Goal: Task Accomplishment & Management: Use online tool/utility

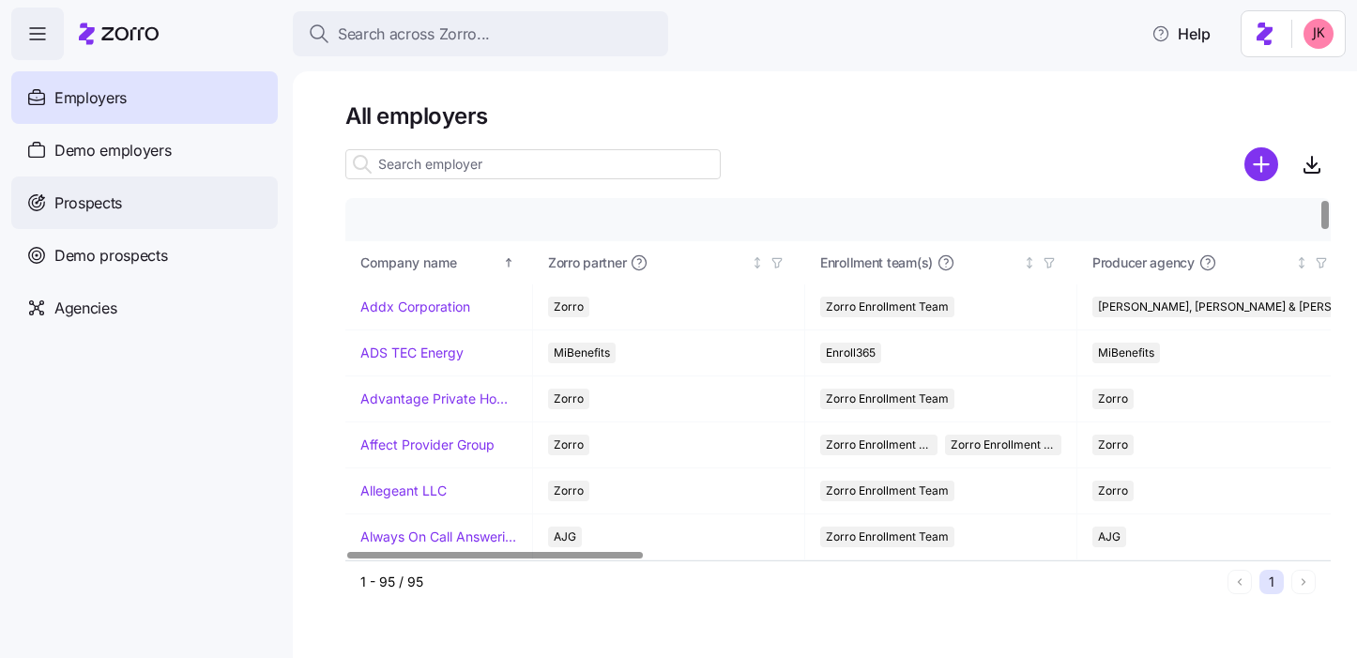
click at [127, 209] on div "Prospects" at bounding box center [144, 202] width 266 height 53
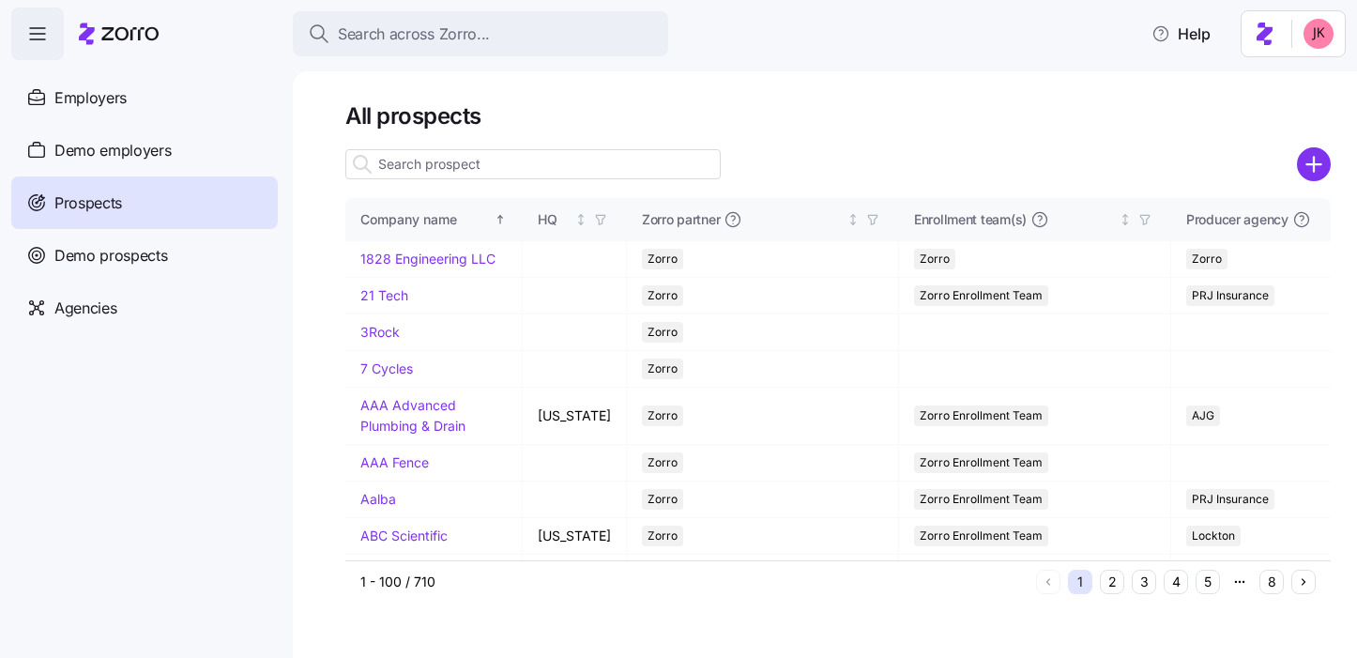
click at [460, 166] on input at bounding box center [532, 164] width 375 height 30
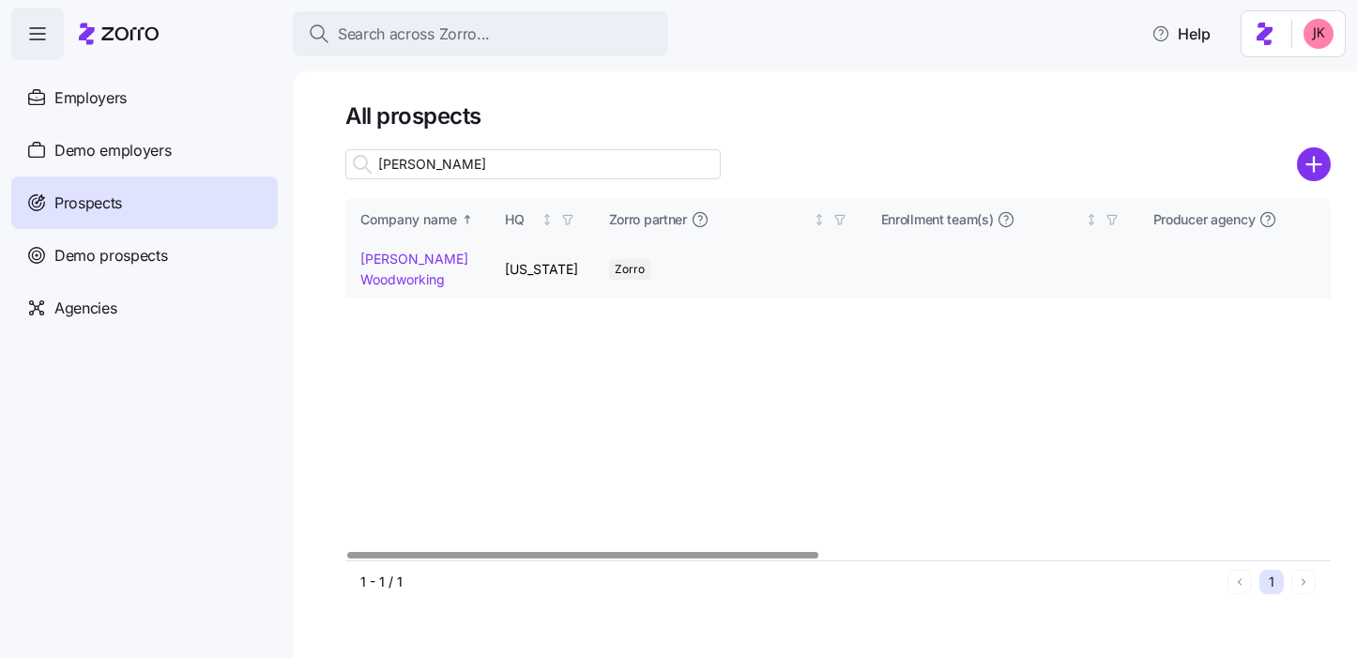
type input "richey"
drag, startPoint x: 389, startPoint y: 280, endPoint x: 713, endPoint y: 8, distance: 422.9
click at [388, 280] on link "Richey Woodworking" at bounding box center [414, 269] width 108 height 37
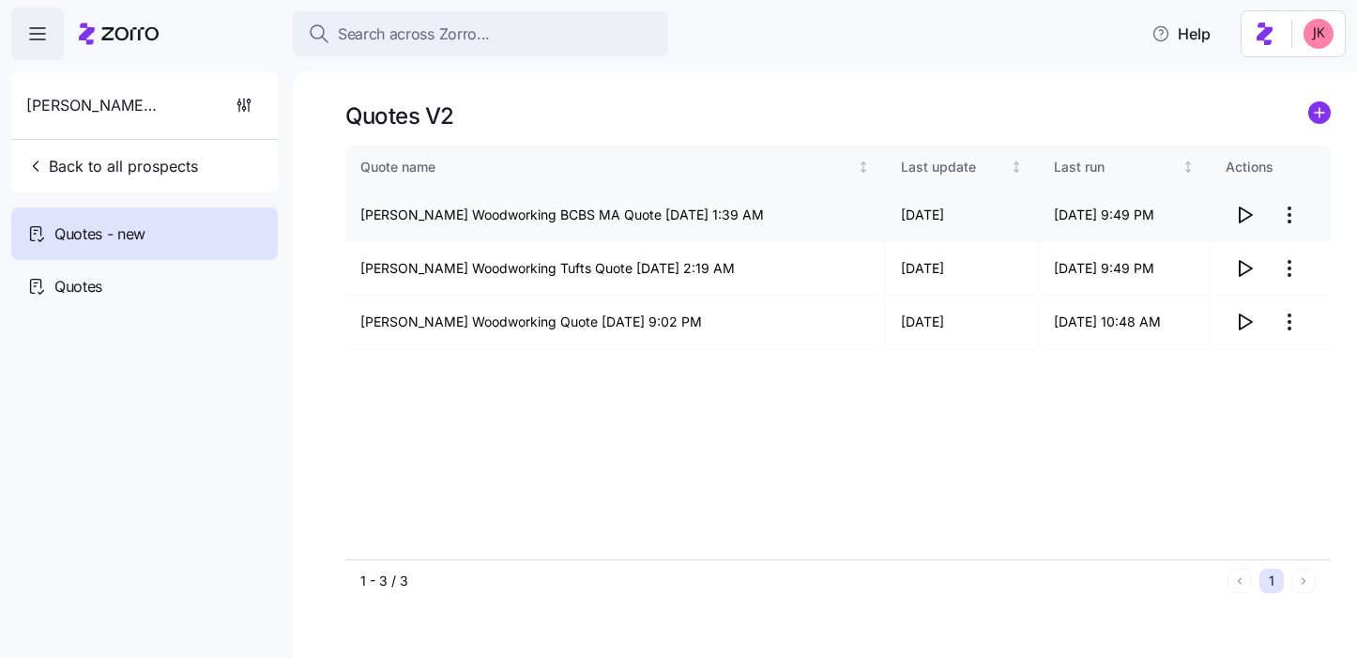
click at [1241, 218] on icon "button" at bounding box center [1244, 215] width 23 height 23
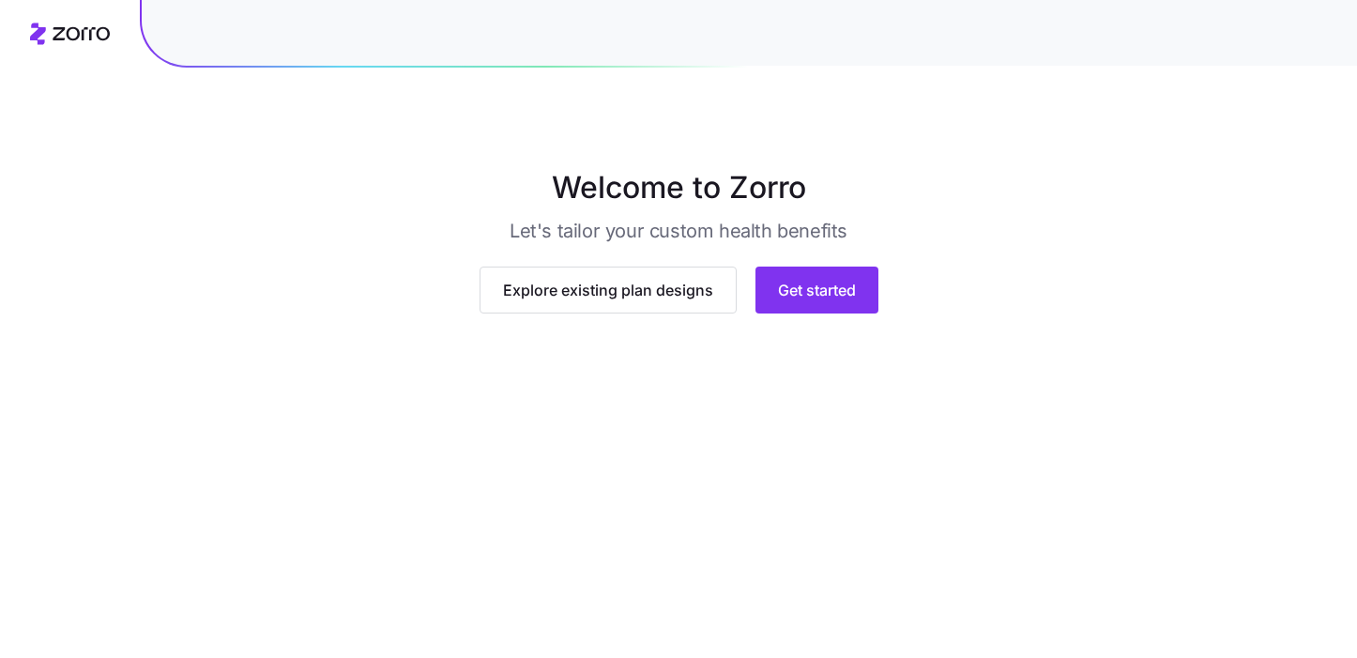
scroll to position [152, 0]
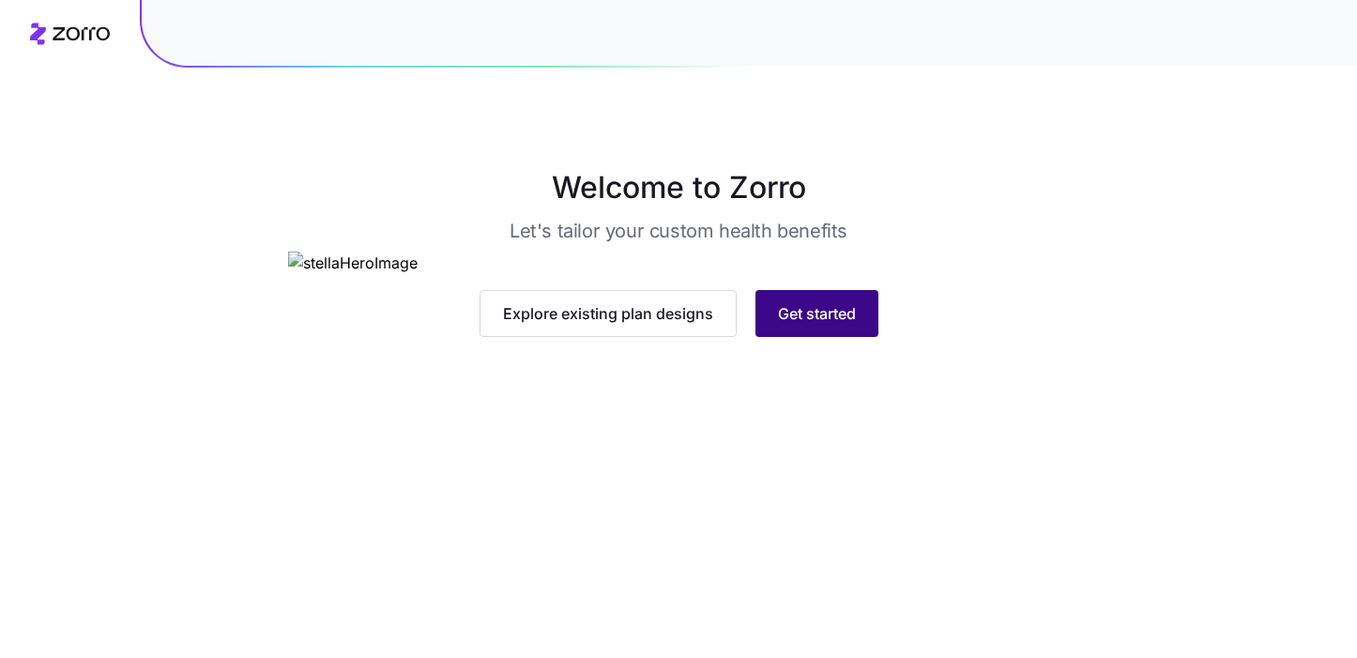
click at [810, 325] on span "Get started" at bounding box center [817, 313] width 78 height 23
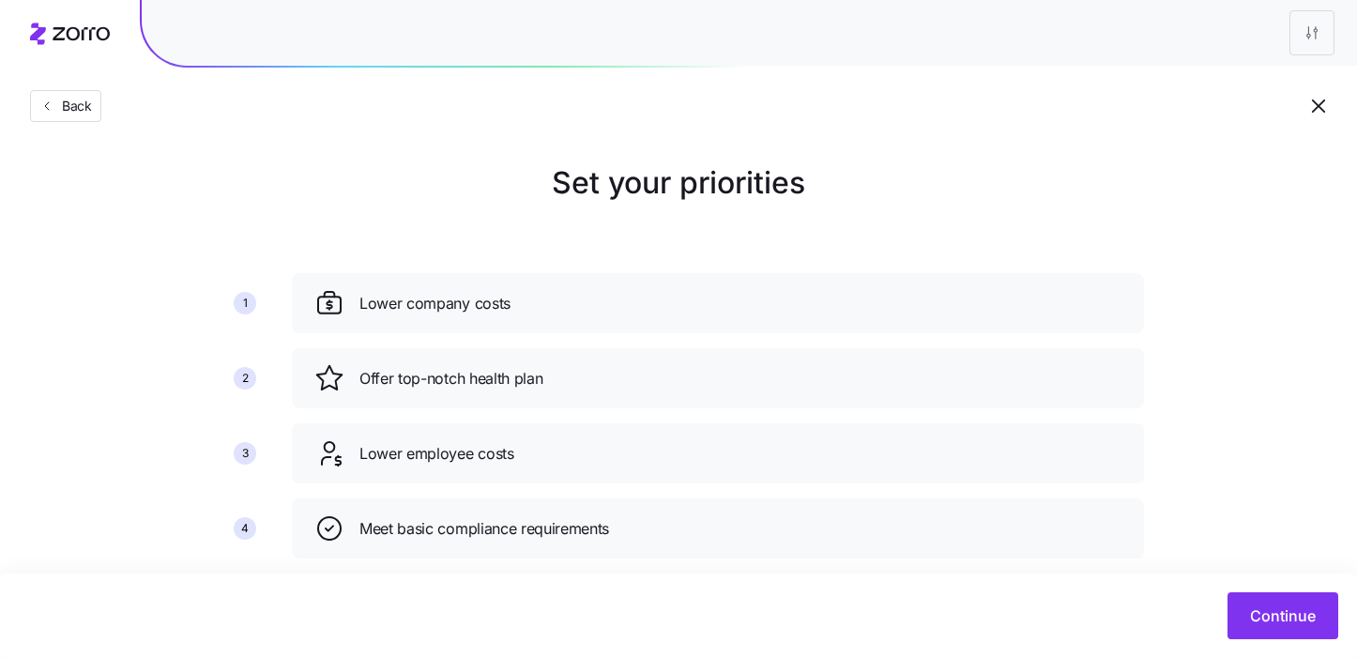
scroll to position [190, 0]
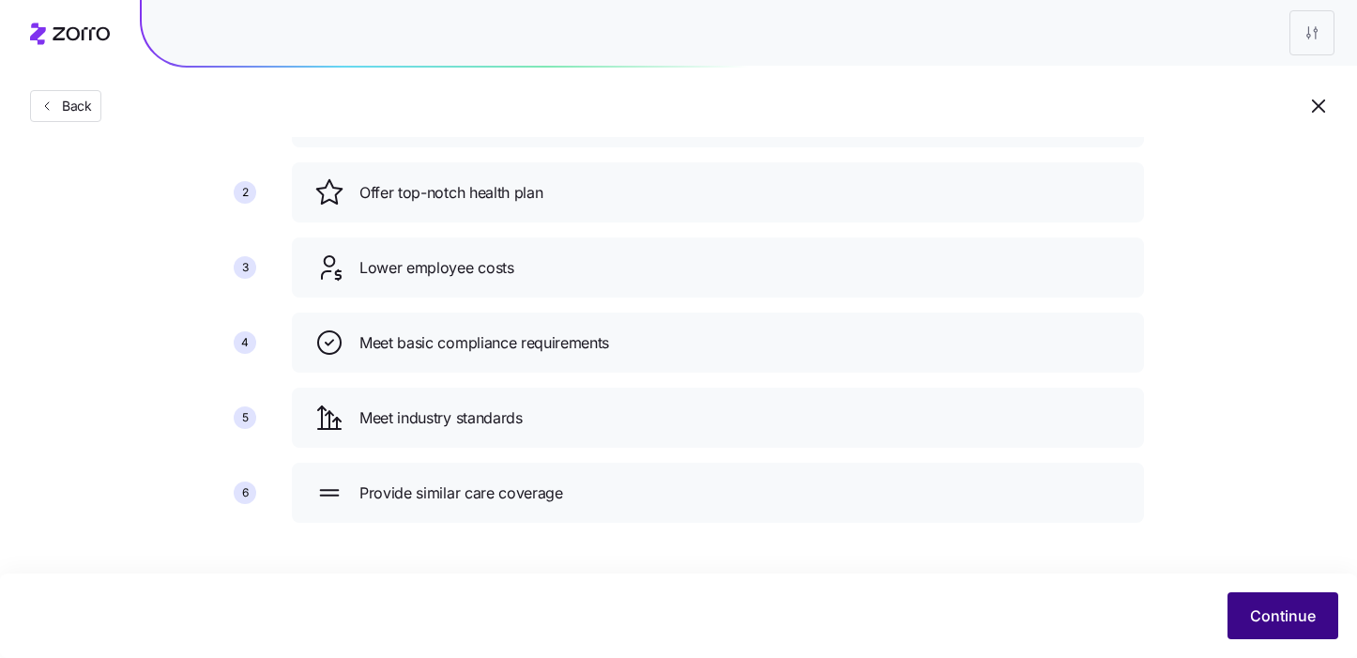
click at [1284, 618] on span "Continue" at bounding box center [1283, 615] width 66 height 23
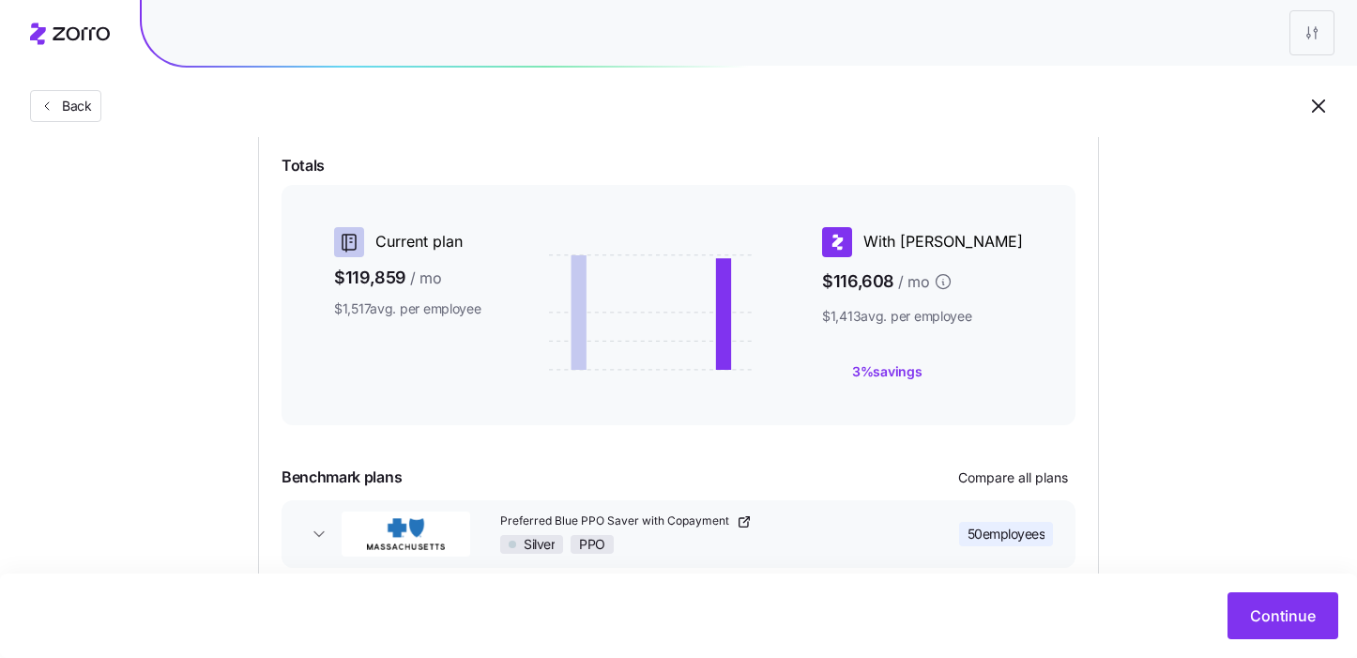
scroll to position [303, 0]
click at [998, 464] on div "Benchmark plans Compare all plans" at bounding box center [679, 479] width 794 height 30
click at [997, 477] on span "Compare all plans" at bounding box center [1013, 478] width 110 height 19
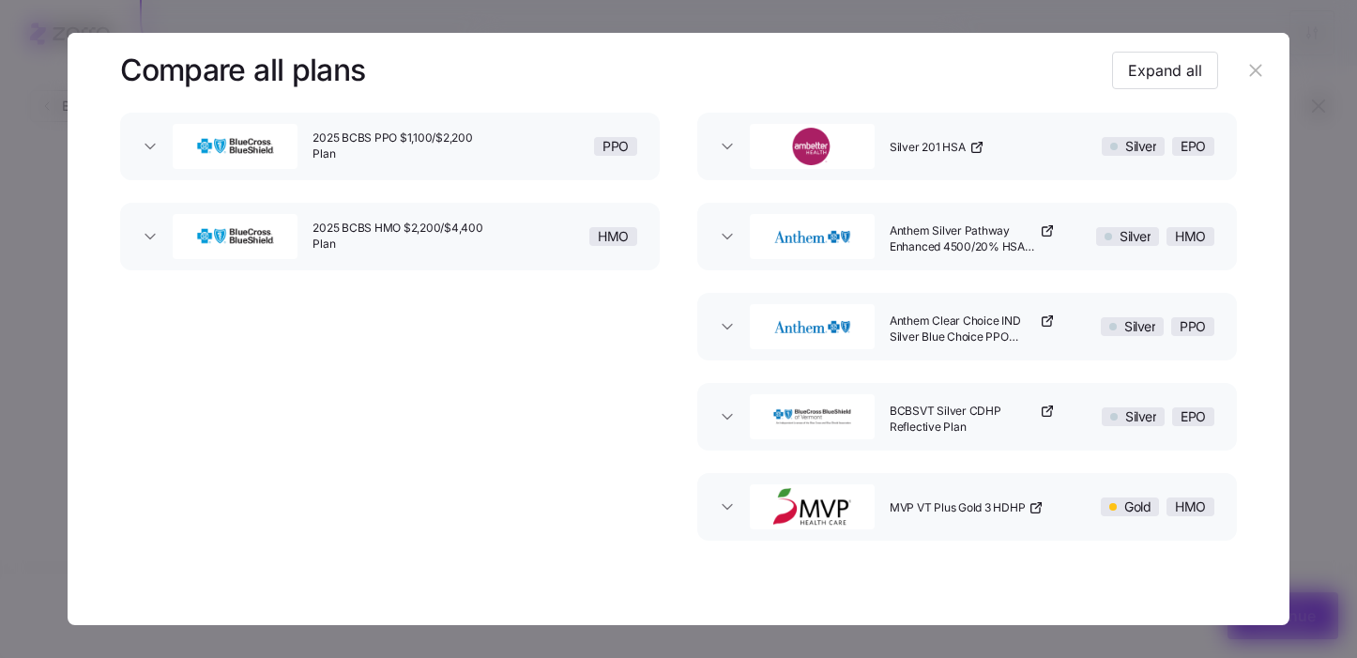
scroll to position [0, 0]
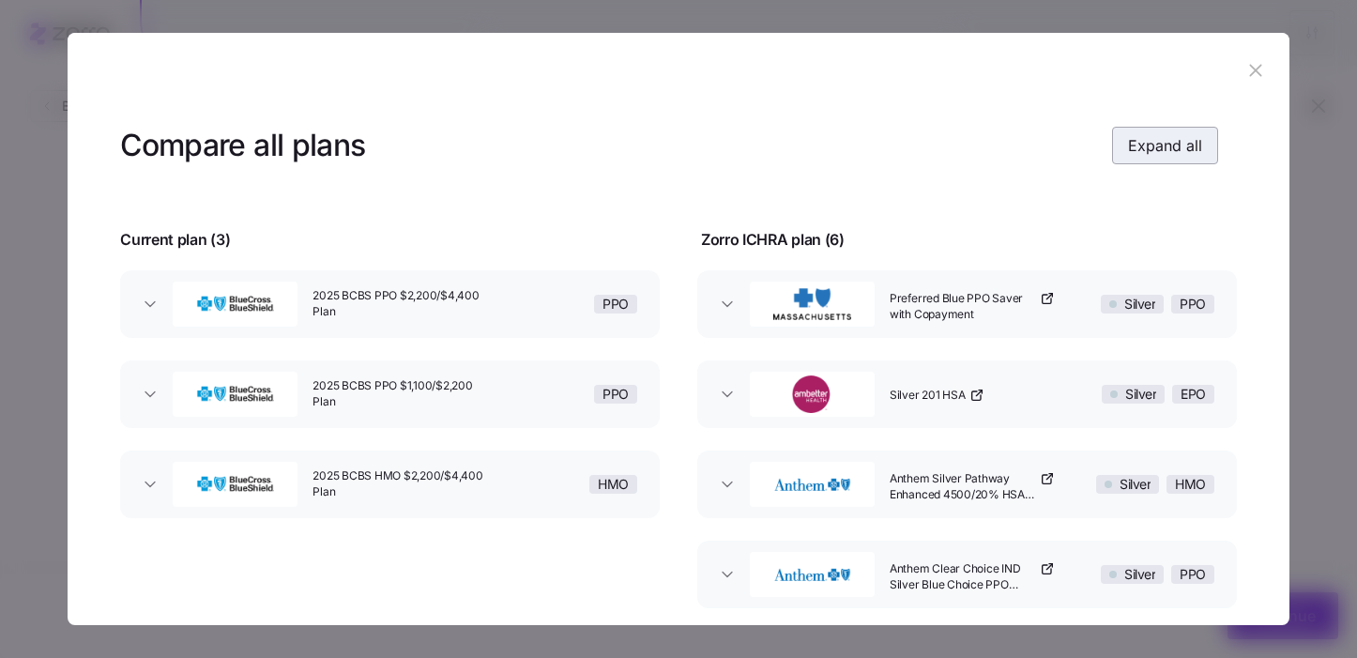
click at [1179, 150] on span "Expand all" at bounding box center [1165, 145] width 74 height 23
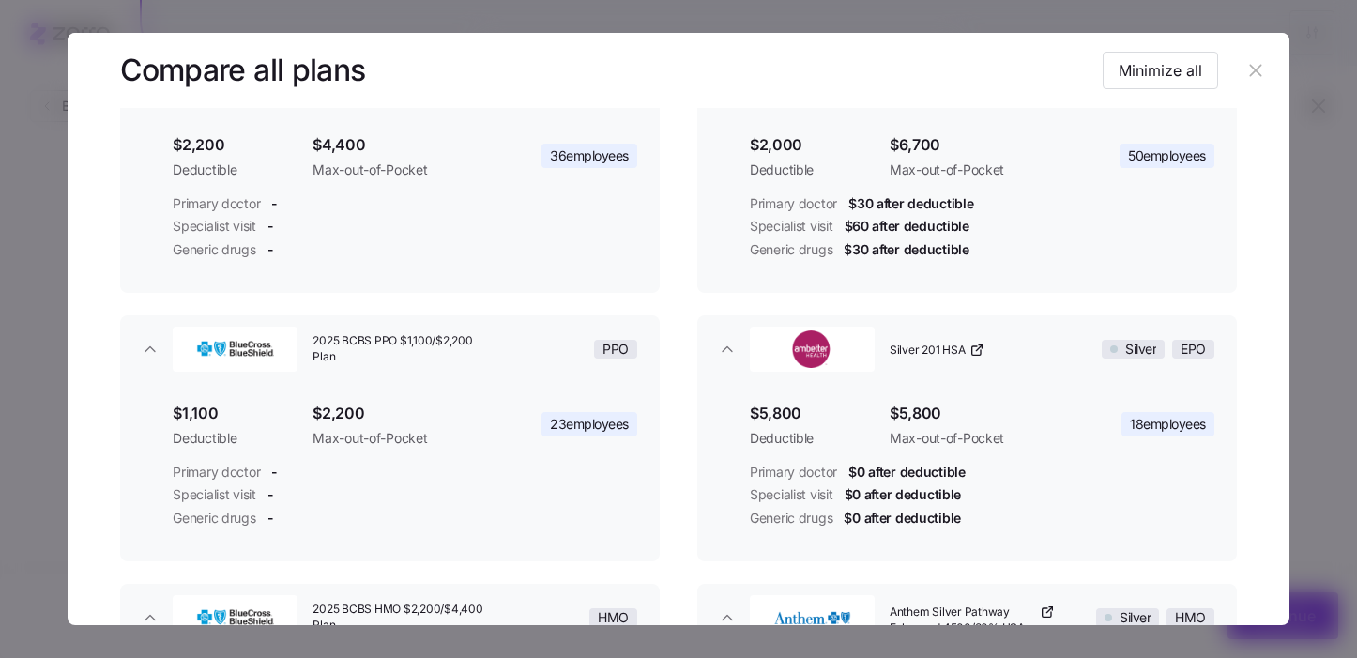
scroll to position [335, 0]
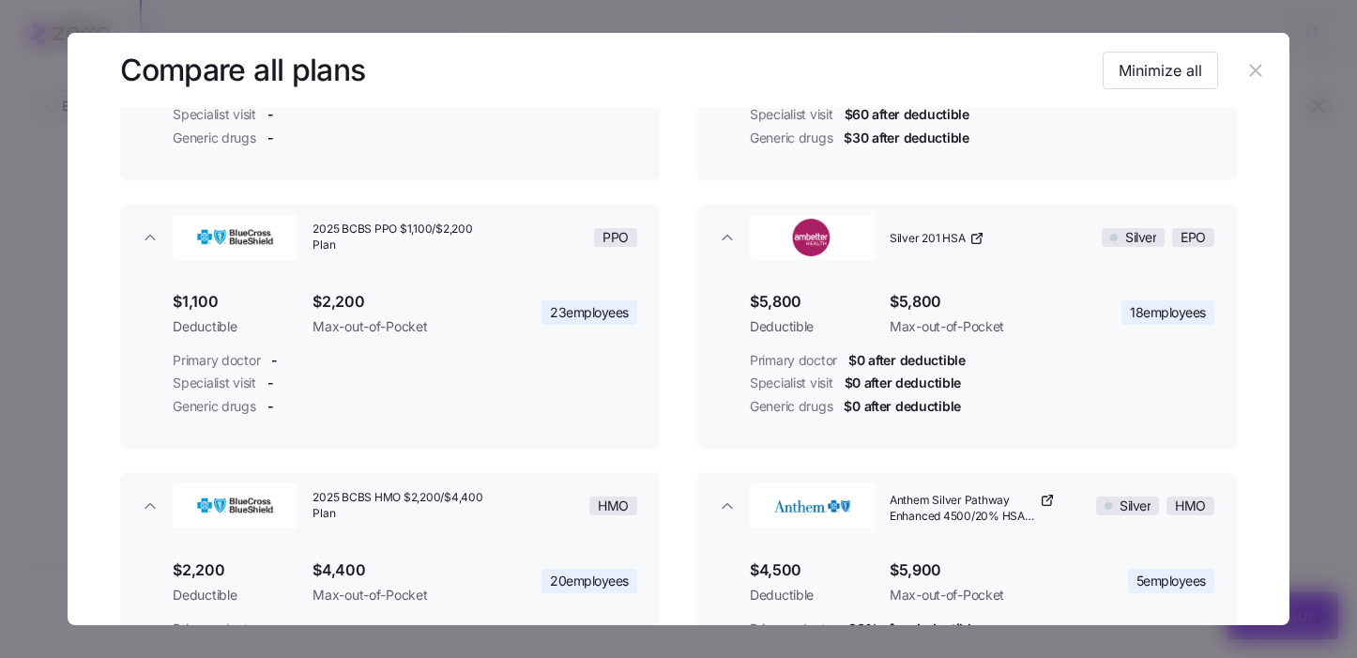
click at [1245, 76] on icon "button" at bounding box center [1255, 70] width 21 height 21
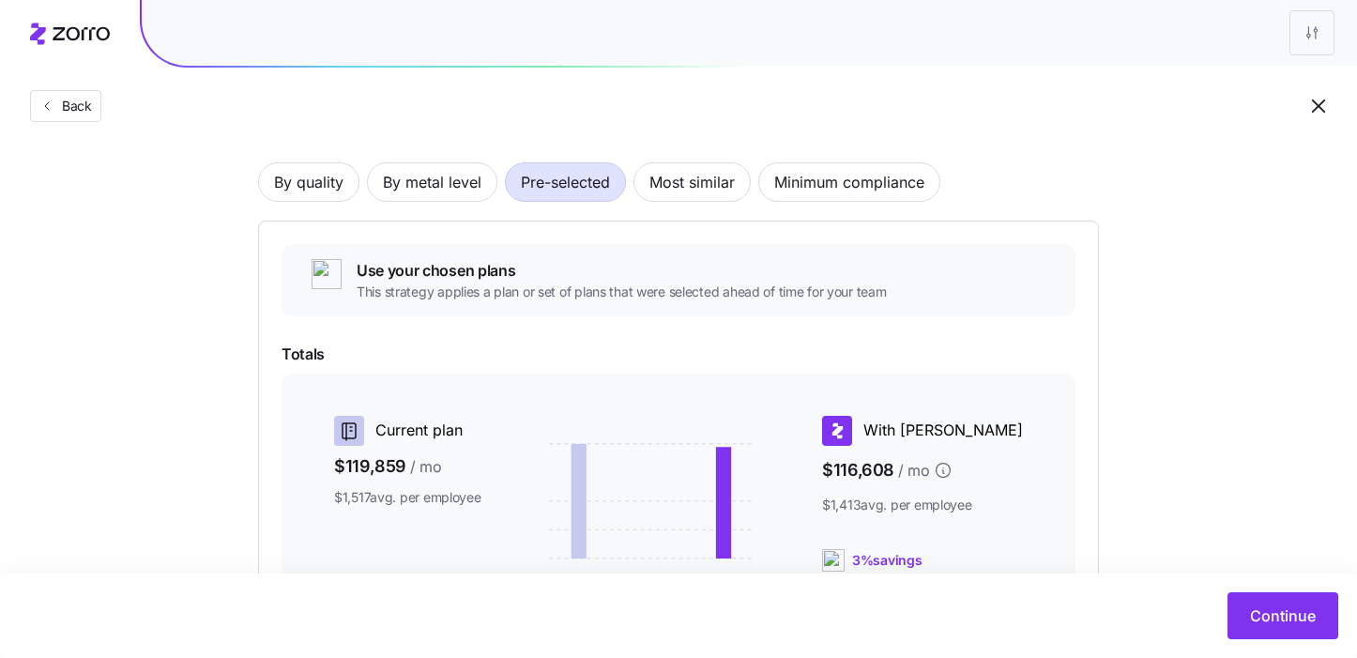
scroll to position [0, 0]
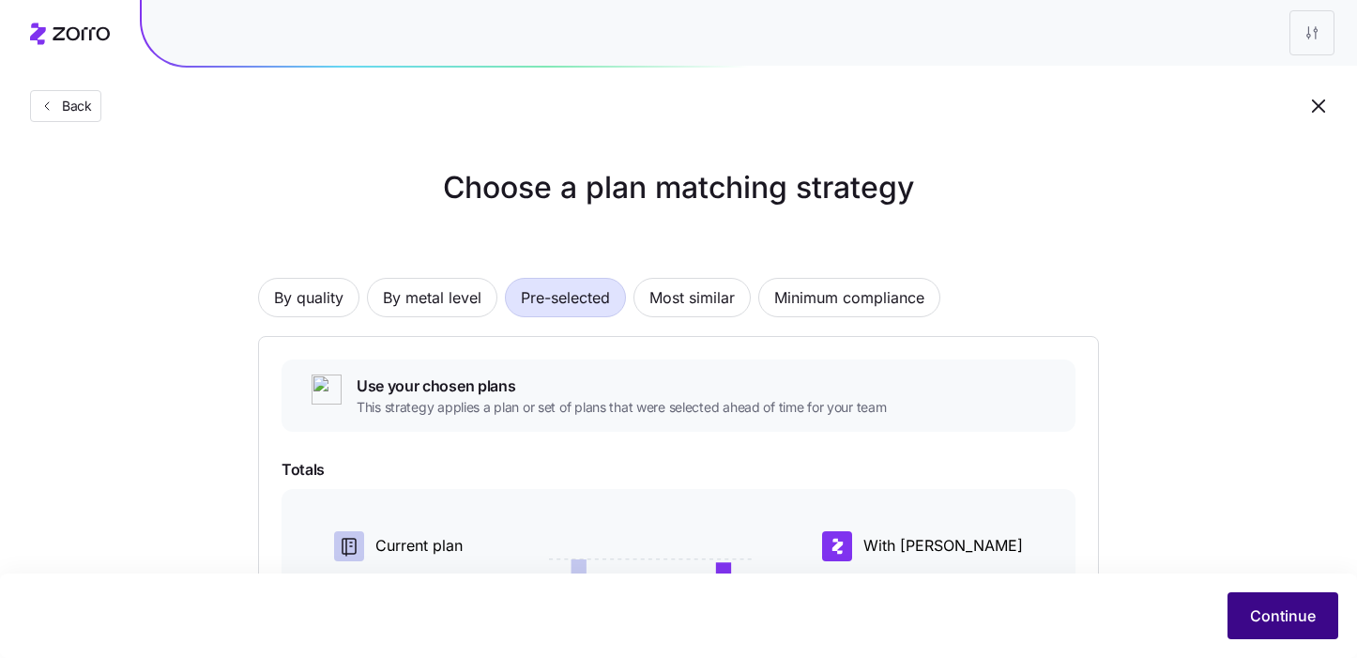
click at [1255, 613] on span "Continue" at bounding box center [1283, 615] width 66 height 23
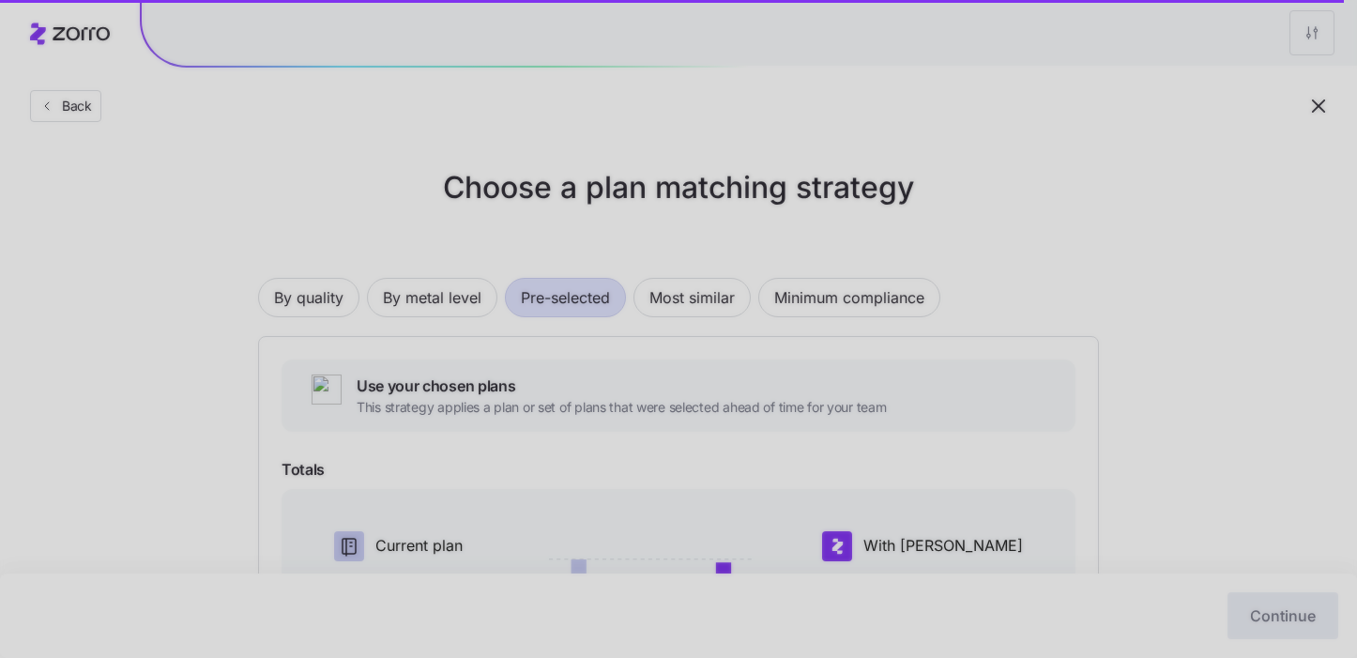
click at [1320, 107] on div at bounding box center [678, 329] width 1357 height 658
click at [1173, 380] on div at bounding box center [678, 329] width 1357 height 658
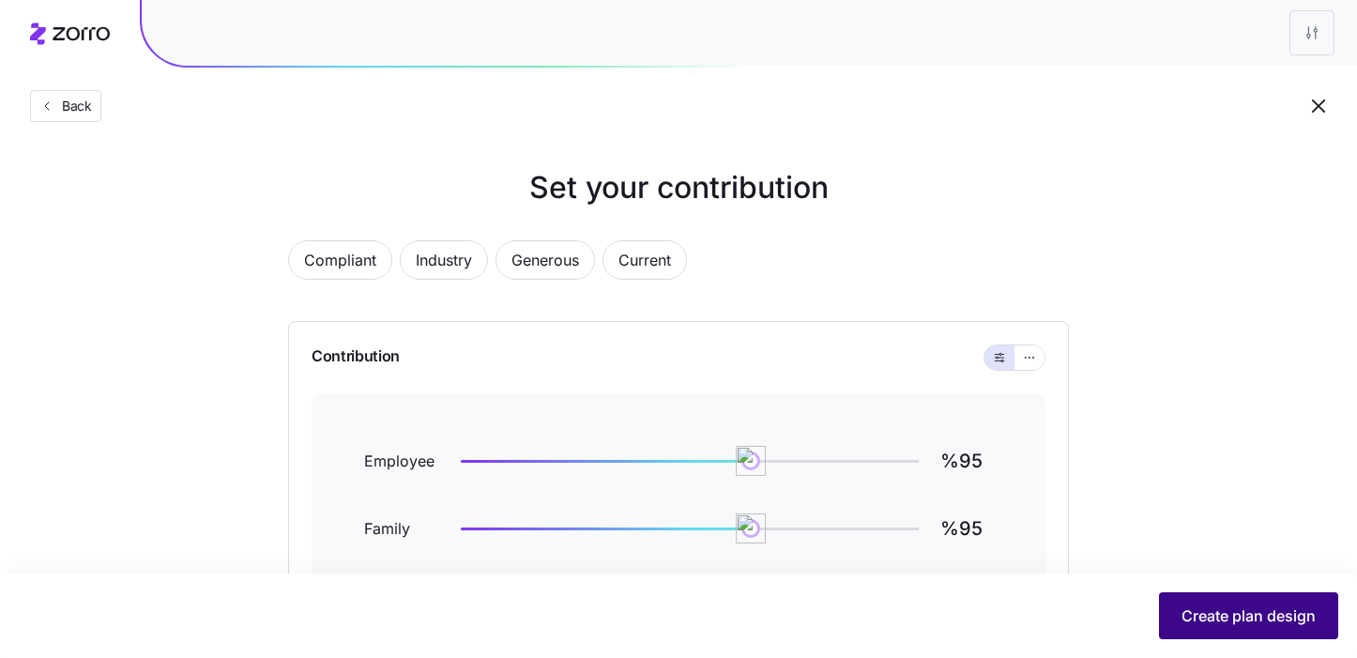
click at [1252, 617] on span "Create plan design" at bounding box center [1248, 615] width 134 height 23
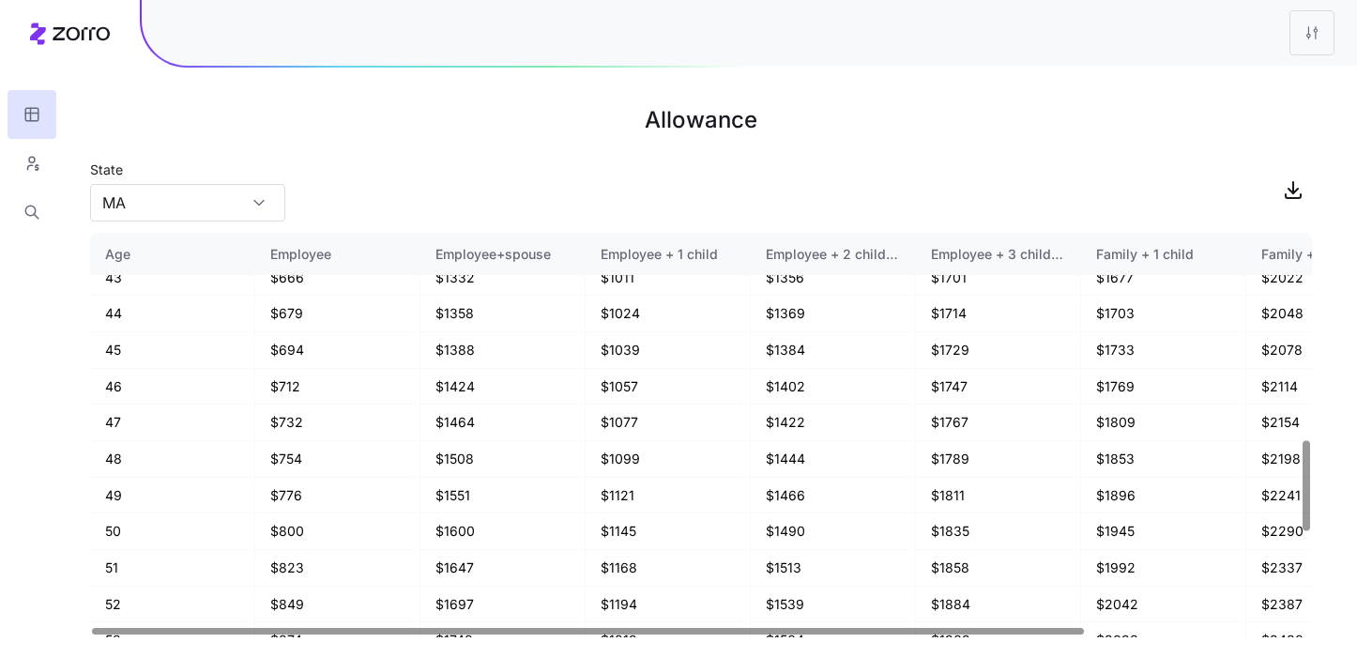
scroll to position [1344, 0]
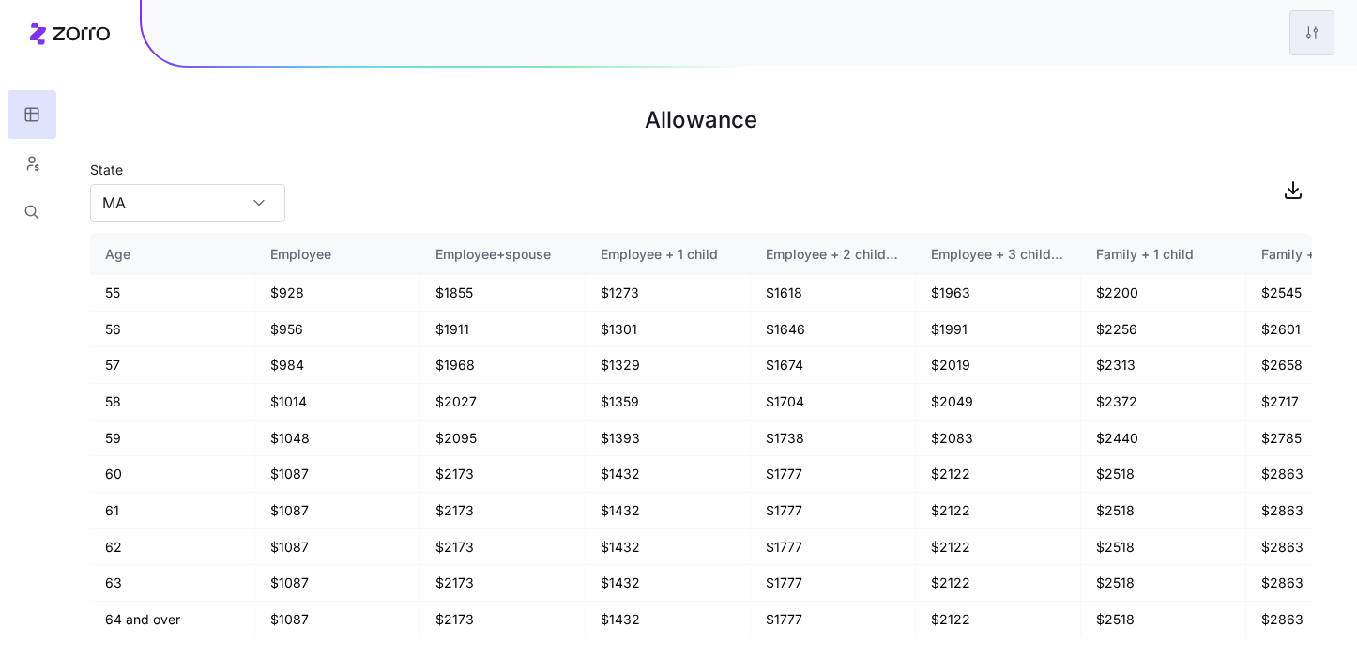
click at [1330, 47] on html "Allowance State [US_STATE] Age Employee Employee+spouse Employee + 1 child Empl…" at bounding box center [678, 329] width 1357 height 658
click at [1212, 79] on div "Edit plan design" at bounding box center [1198, 82] width 99 height 21
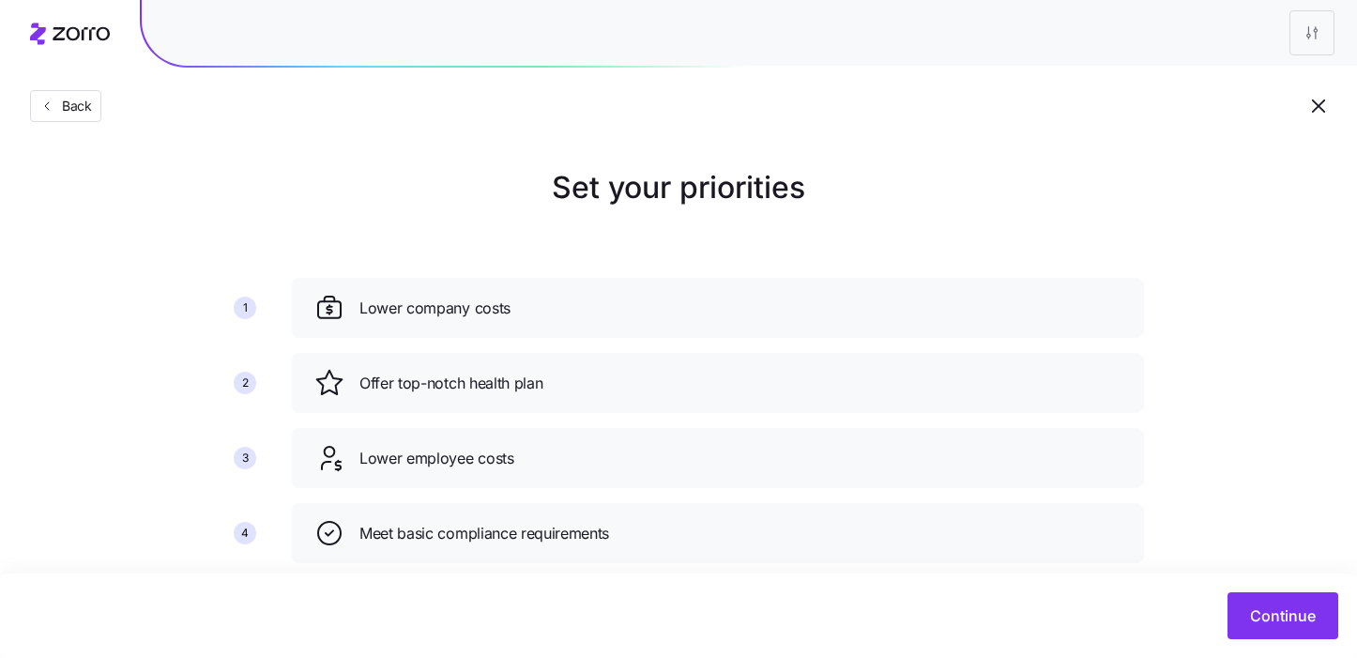
scroll to position [190, 0]
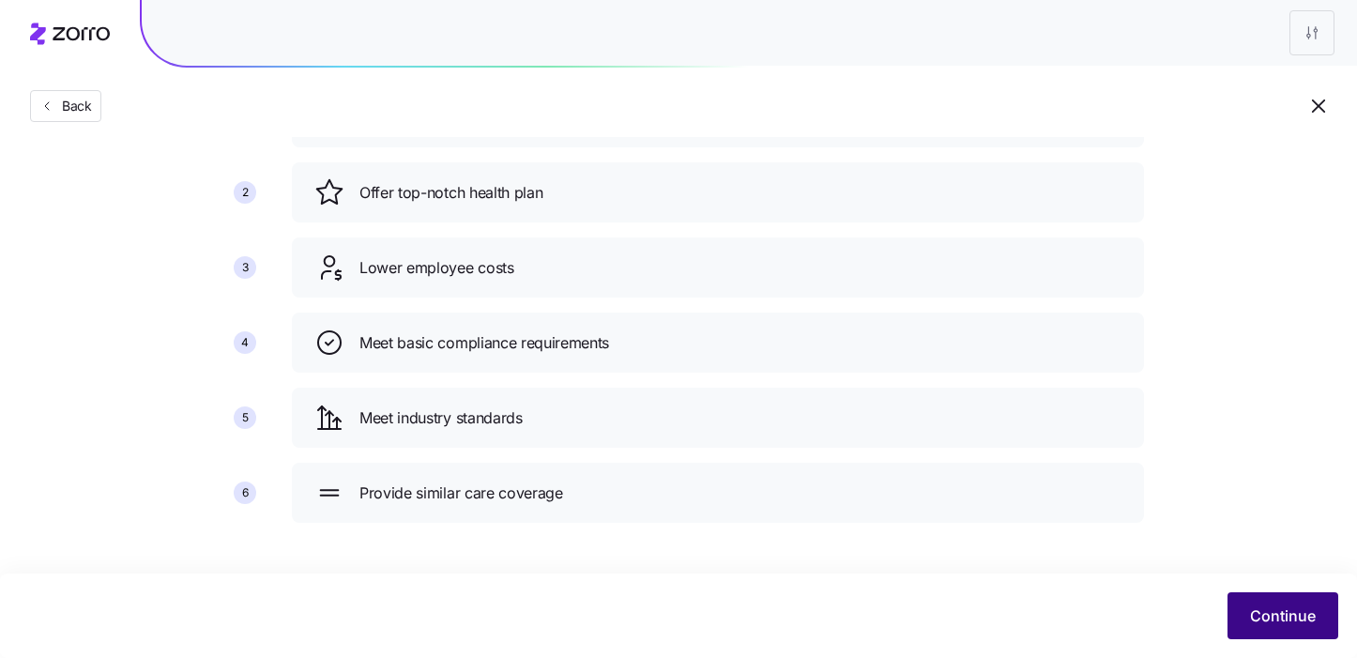
click at [1288, 609] on span "Continue" at bounding box center [1283, 615] width 66 height 23
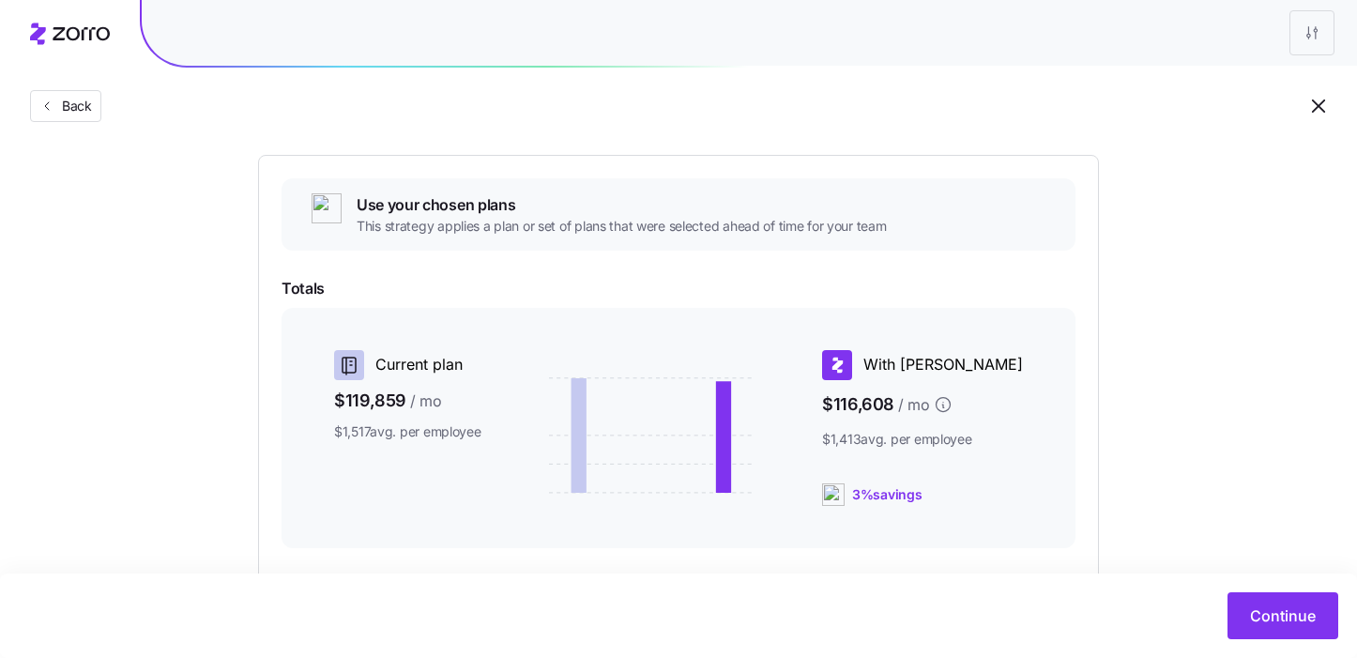
scroll to position [367, 0]
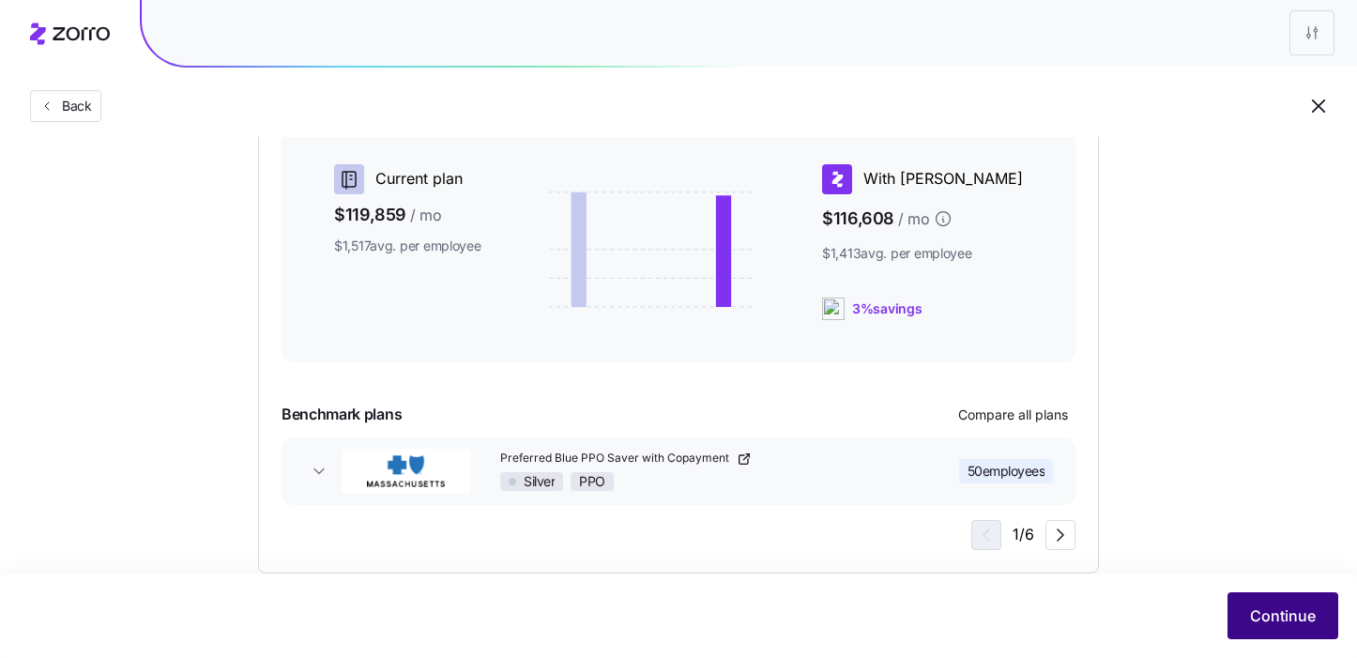
click at [1291, 607] on span "Continue" at bounding box center [1283, 615] width 66 height 23
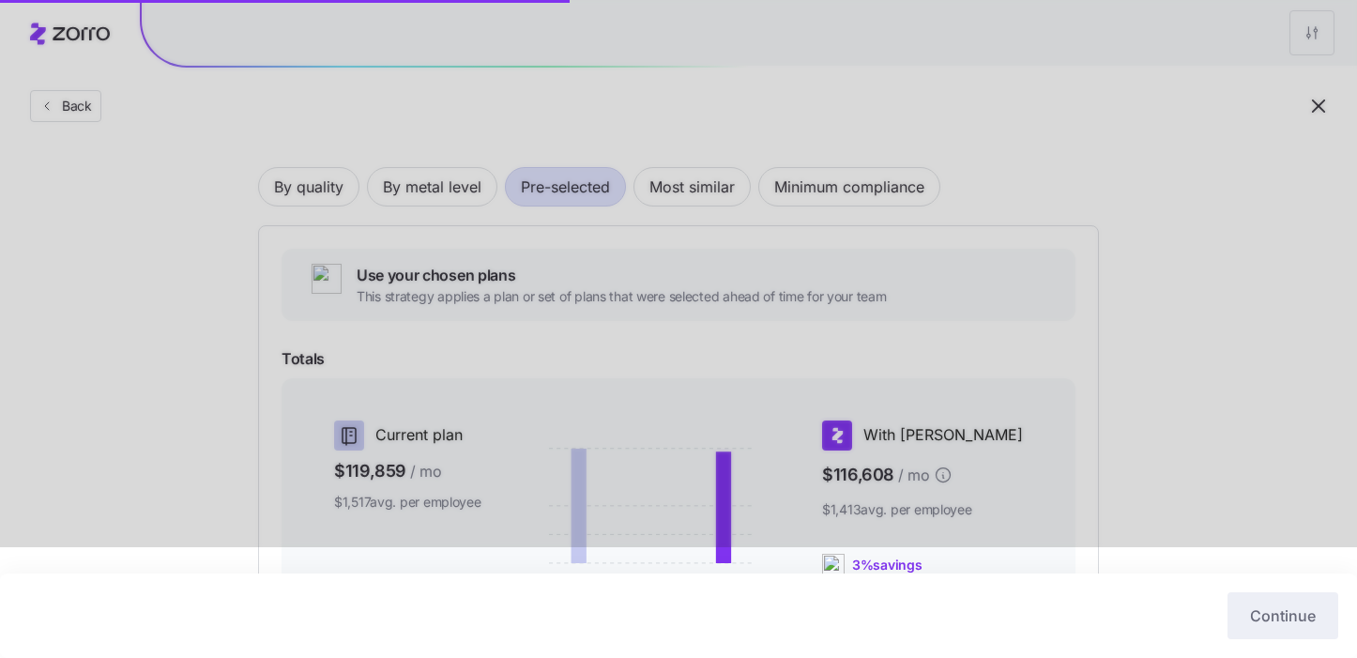
scroll to position [0, 0]
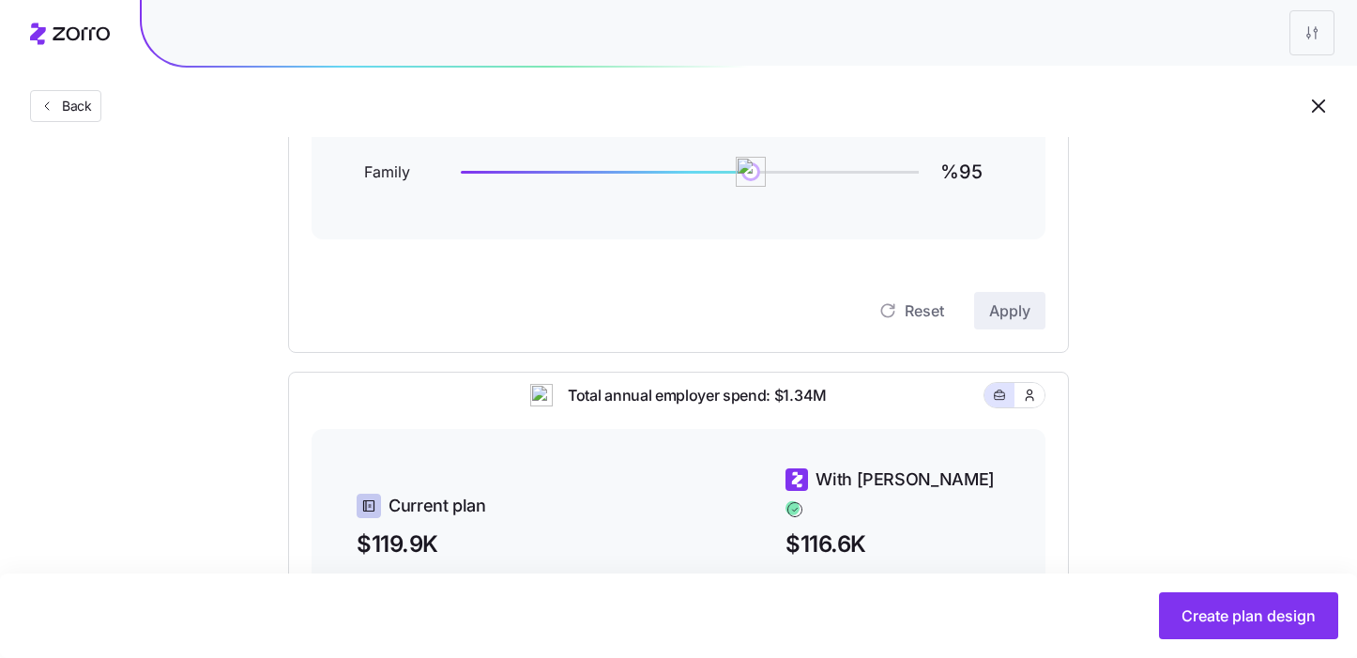
scroll to position [350, 0]
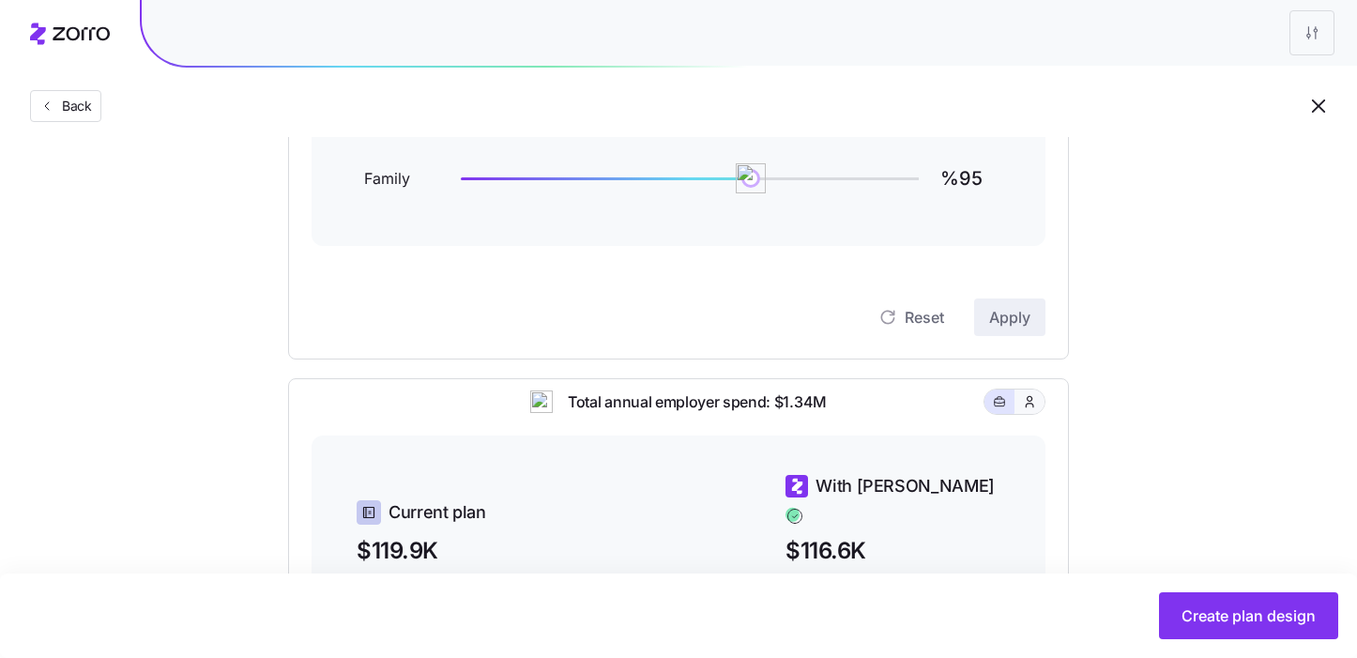
click at [1030, 411] on icon "button" at bounding box center [1029, 401] width 15 height 19
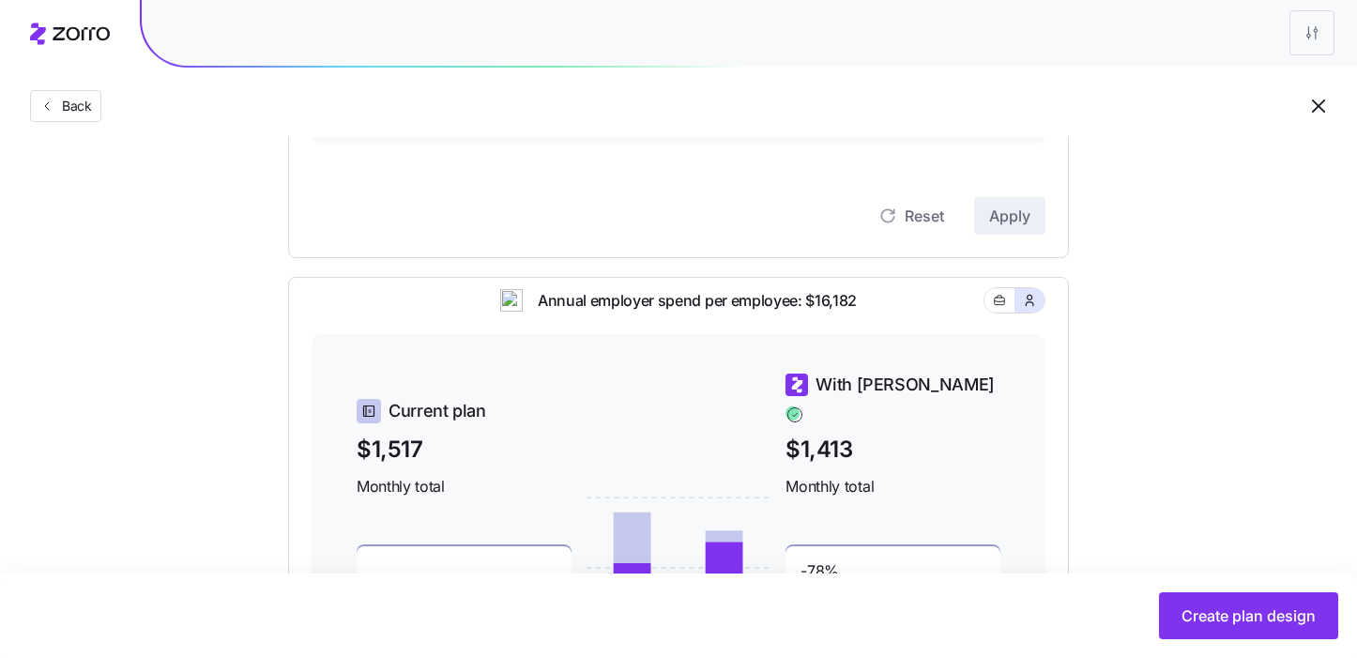
scroll to position [742, 0]
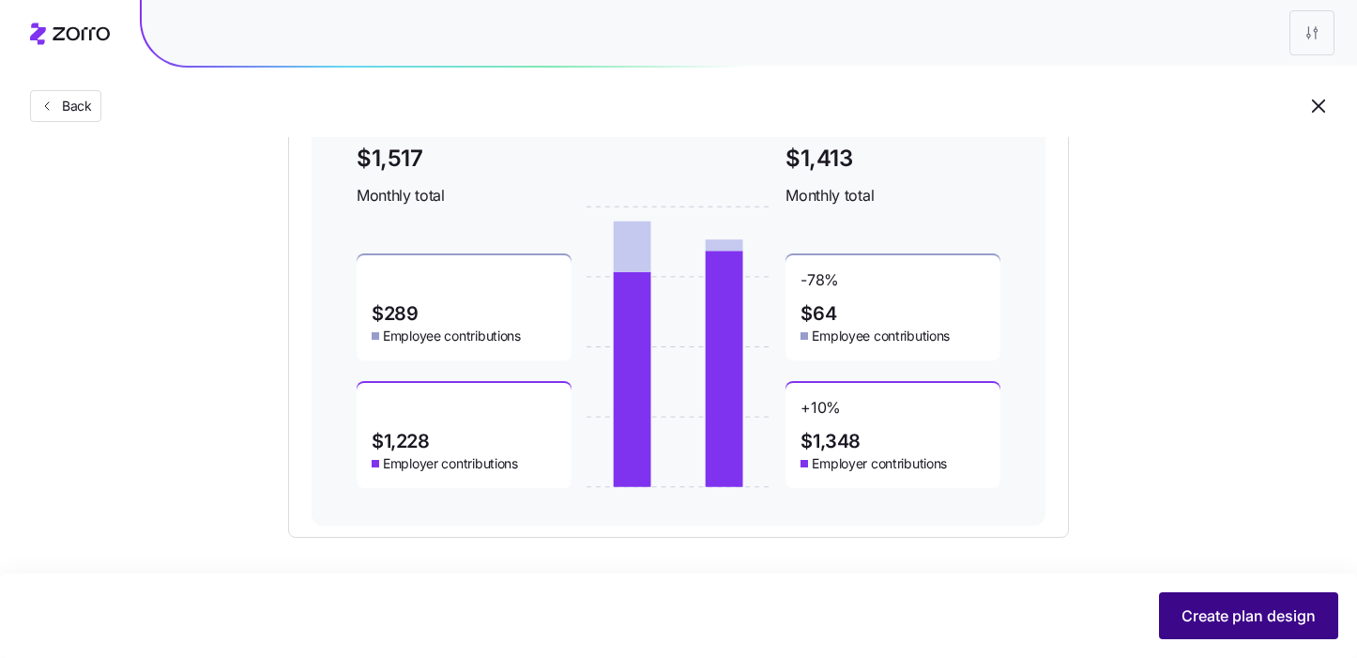
click at [1182, 617] on span "Create plan design" at bounding box center [1248, 615] width 134 height 23
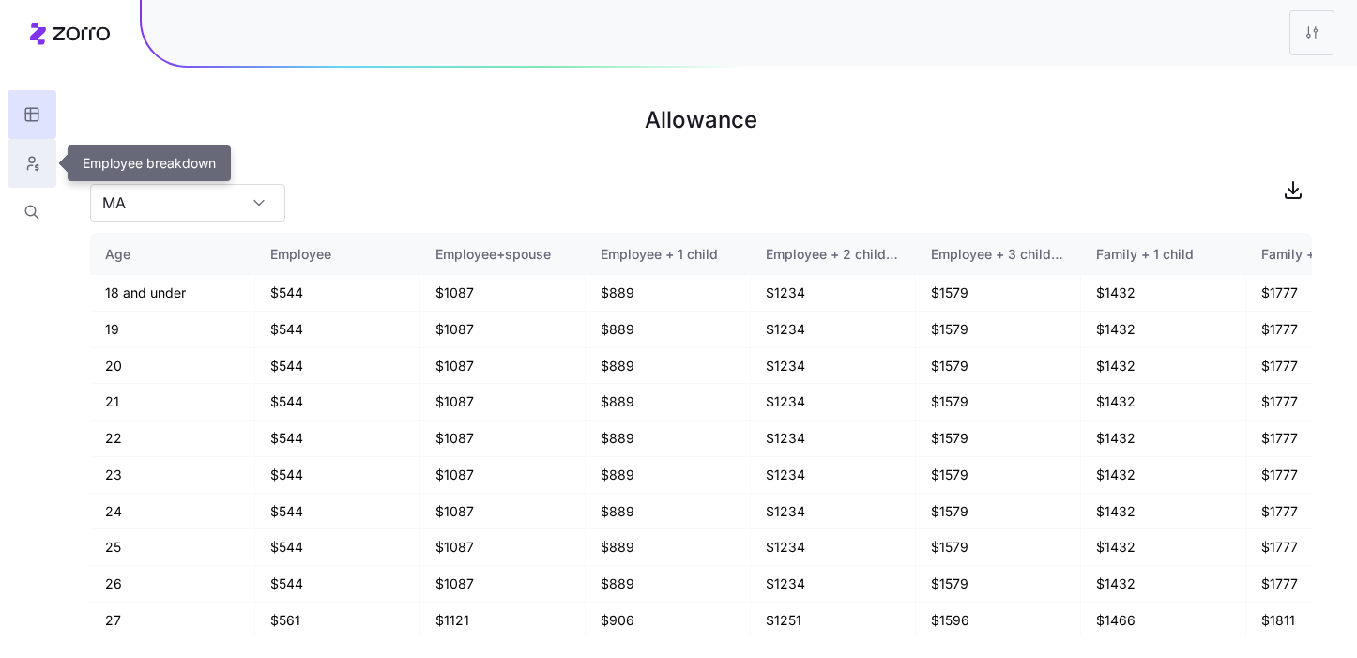
click at [27, 165] on icon "button" at bounding box center [31, 163] width 17 height 19
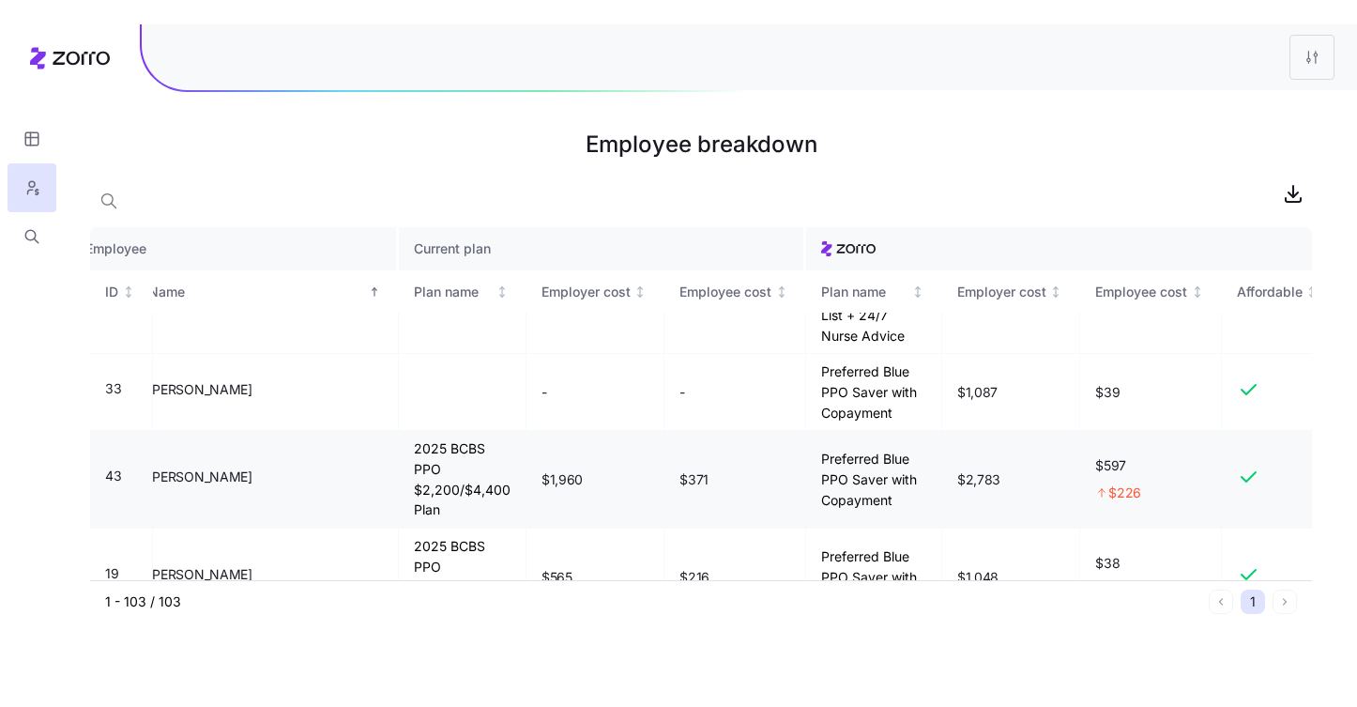
scroll to position [9297, 20]
